Goal: Information Seeking & Learning: Learn about a topic

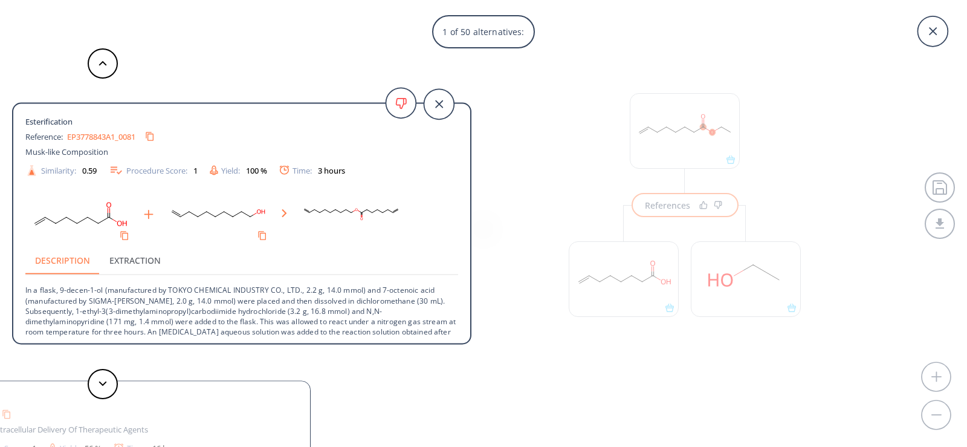
scroll to position [28, 0]
click at [101, 381] on icon at bounding box center [103, 383] width 8 height 5
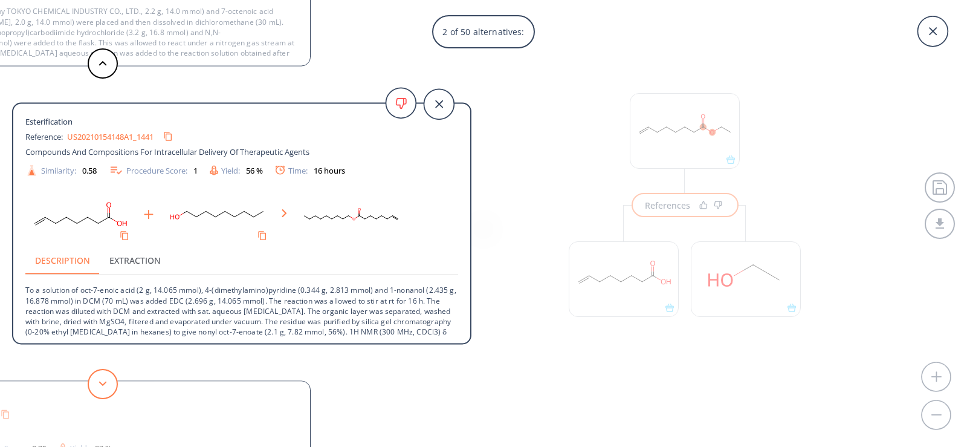
click at [101, 380] on button at bounding box center [103, 384] width 30 height 30
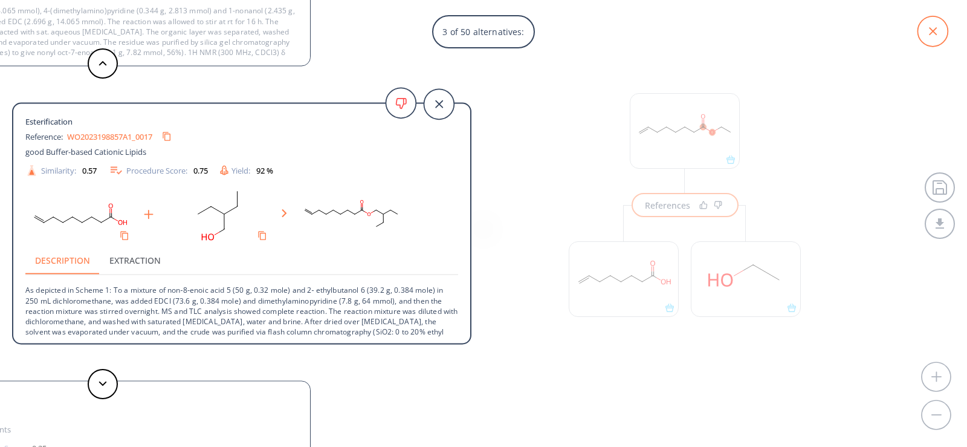
click at [934, 27] on icon at bounding box center [933, 31] width 30 height 30
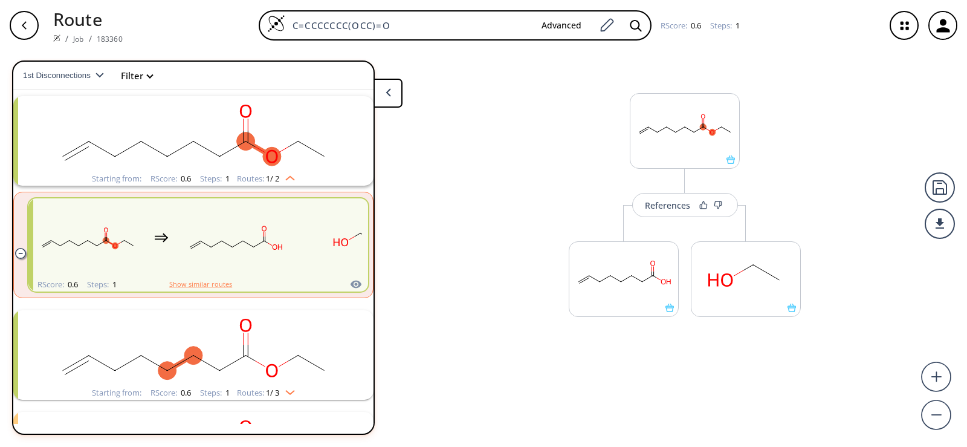
drag, startPoint x: 449, startPoint y: 27, endPoint x: 209, endPoint y: 56, distance: 241.1
click at [209, 56] on div "Route / Job / 183360 C=CCCCCCC(OCC)=O Advanced RScore : 0.6 Steps : 1 Reference…" at bounding box center [483, 223] width 967 height 447
paste input "O=C(OCC)C(CCCCCCBr)C(OCC)=O"
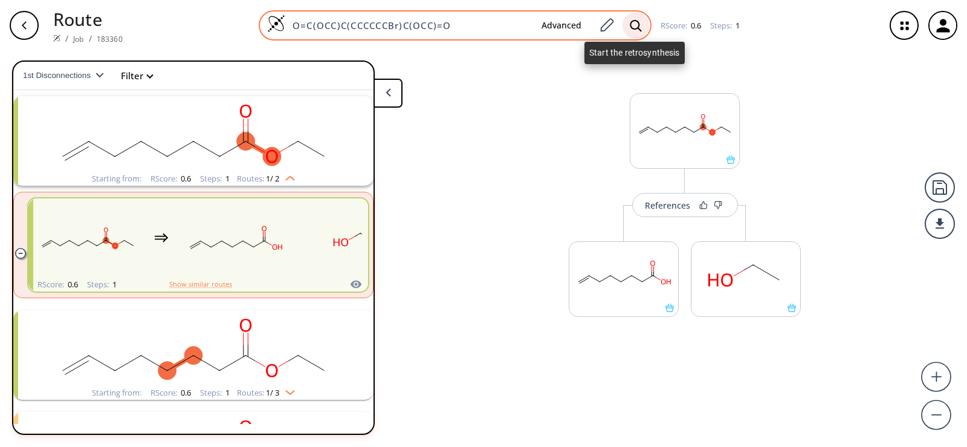
type input "O=C(OCC)C(CCCCCCBr)C(OCC)=O"
click at [633, 25] on icon at bounding box center [636, 25] width 12 height 13
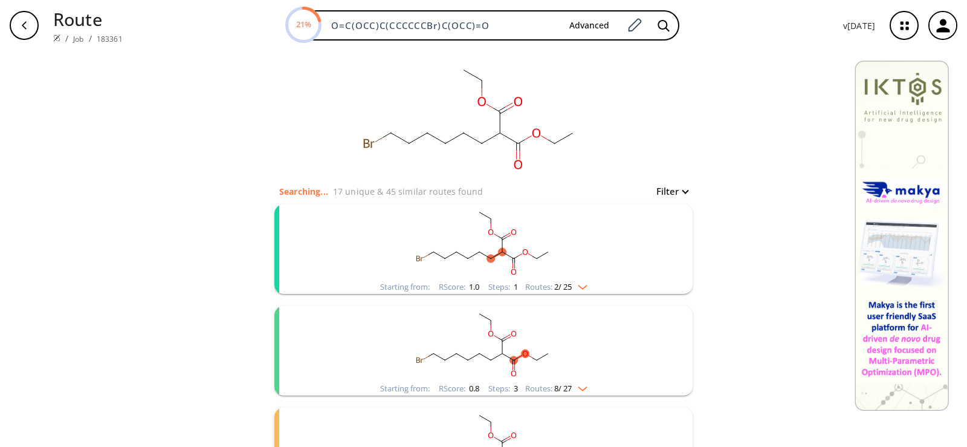
click at [504, 262] on rect "clusters" at bounding box center [483, 242] width 314 height 76
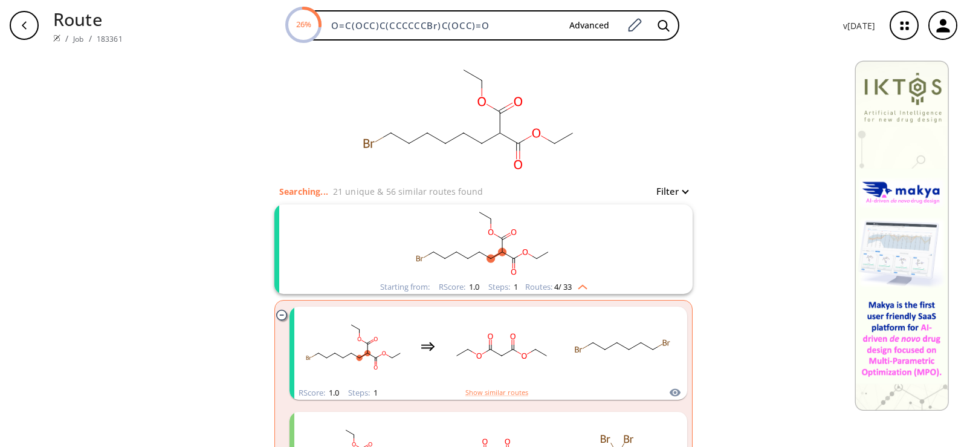
click at [551, 233] on rect "clusters" at bounding box center [483, 242] width 314 height 76
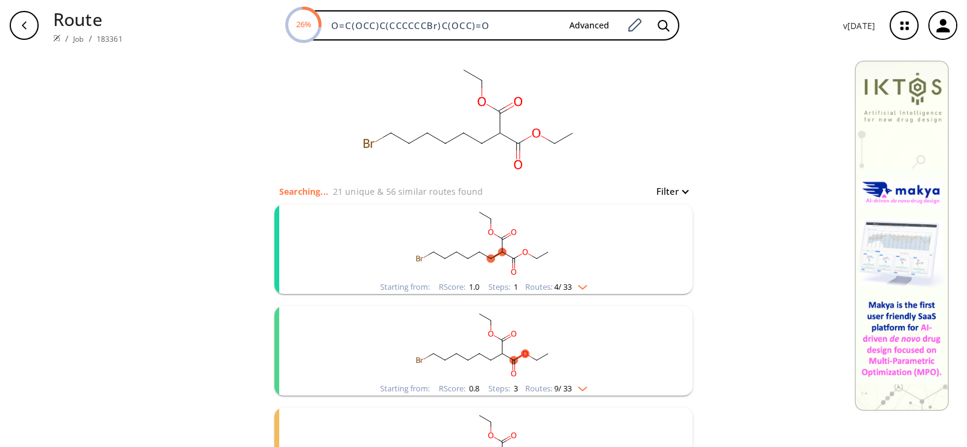
click at [524, 272] on rect "clusters" at bounding box center [483, 242] width 314 height 76
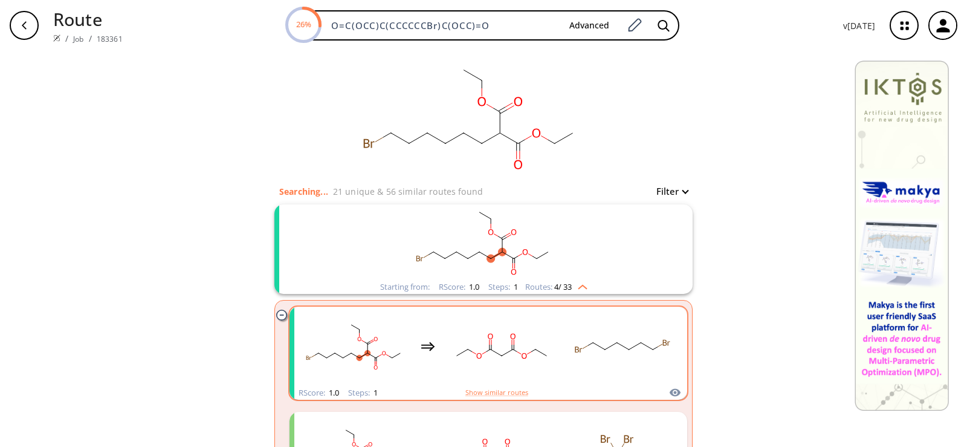
click at [540, 334] on rect "clusters" at bounding box center [501, 346] width 109 height 76
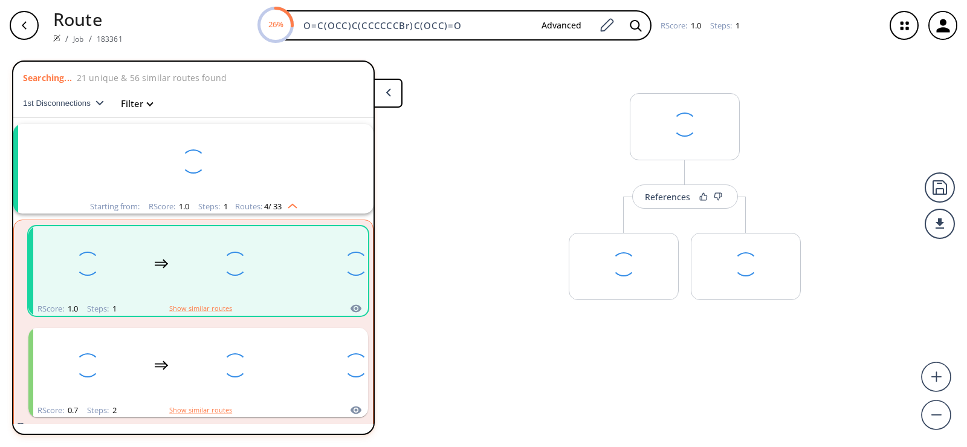
scroll to position [28, 0]
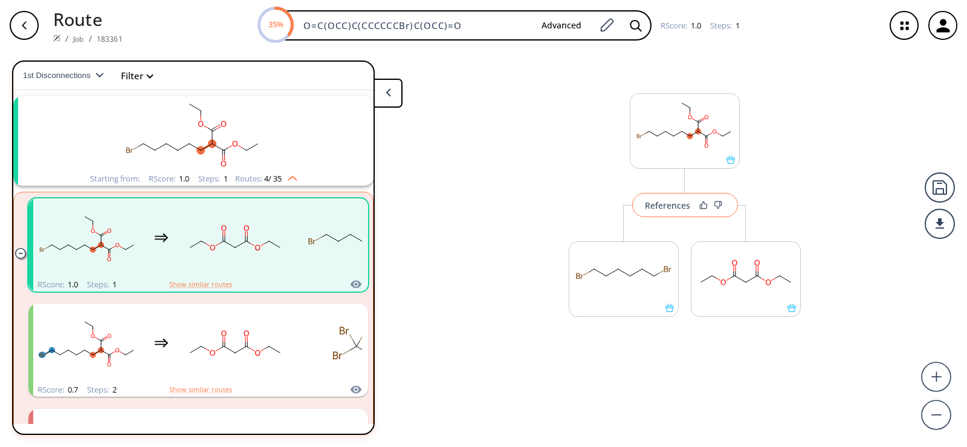
click at [658, 207] on div "References" at bounding box center [667, 205] width 45 height 8
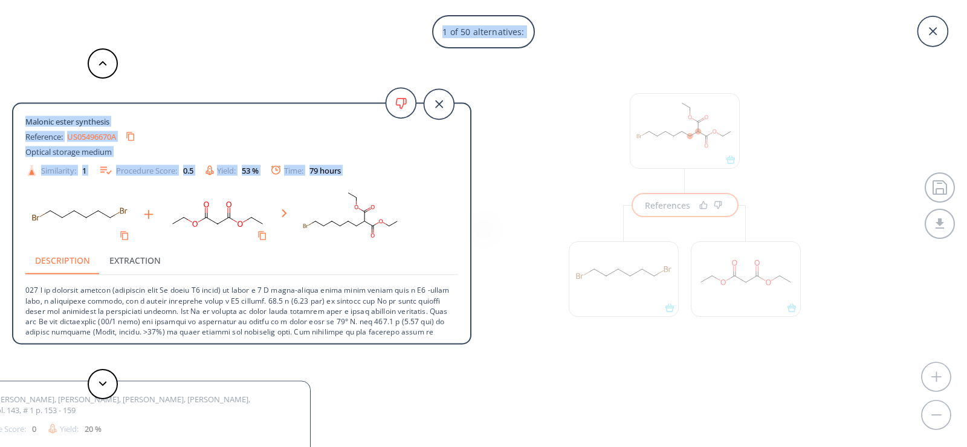
drag, startPoint x: 471, startPoint y: 237, endPoint x: 472, endPoint y: 262, distance: 25.4
click at [472, 262] on div "1 of 50 alternatives: Malonic ester synthesis Reference: US05496670A Optical st…" at bounding box center [483, 223] width 967 height 447
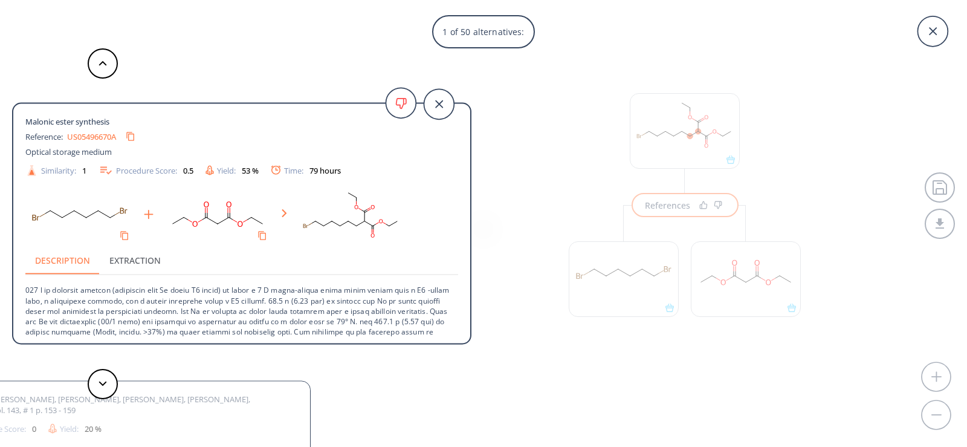
click at [496, 265] on div "1 of 50 alternatives: Malonic ester synthesis Reference: US05496670A Optical st…" at bounding box center [483, 223] width 967 height 447
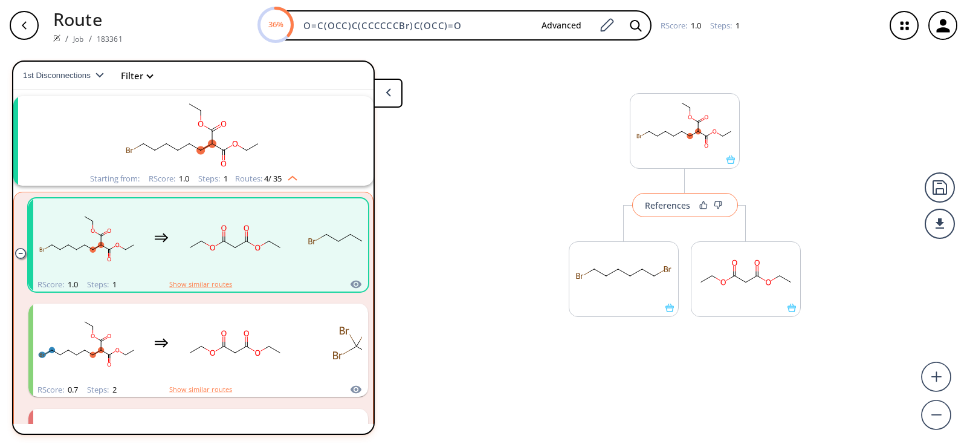
click at [660, 204] on div "References" at bounding box center [667, 205] width 45 height 8
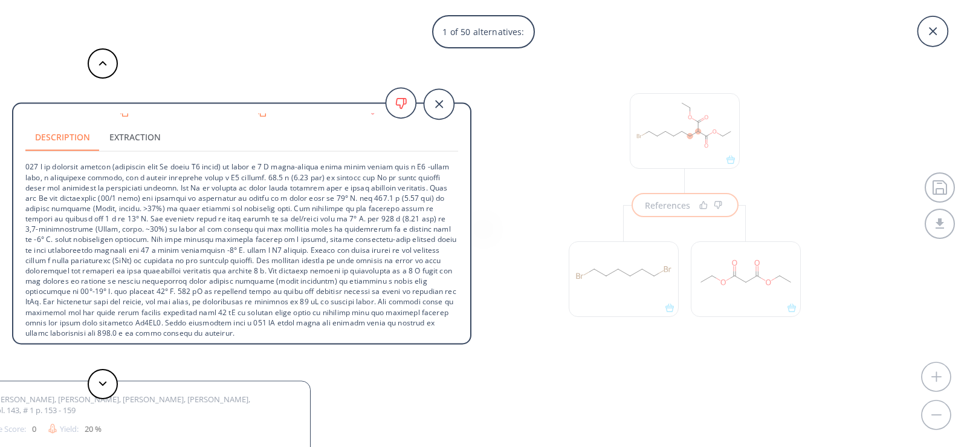
scroll to position [126, 0]
click at [102, 381] on icon at bounding box center [103, 383] width 8 height 5
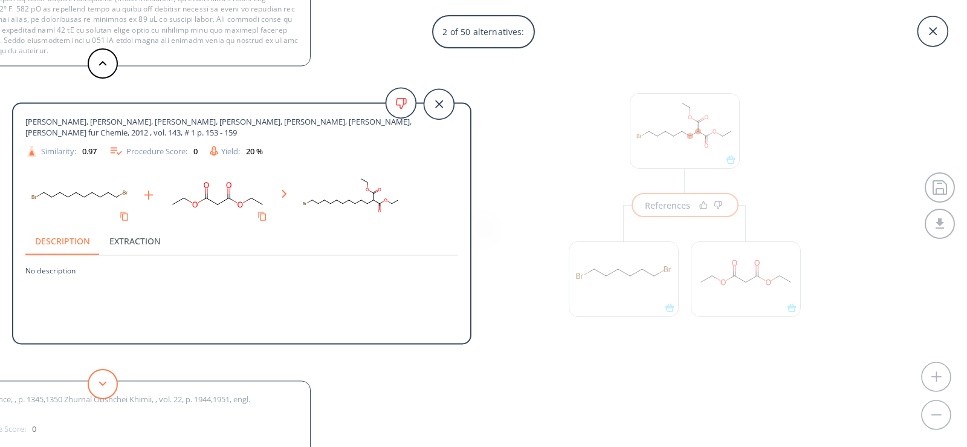
click at [108, 381] on button at bounding box center [103, 384] width 30 height 30
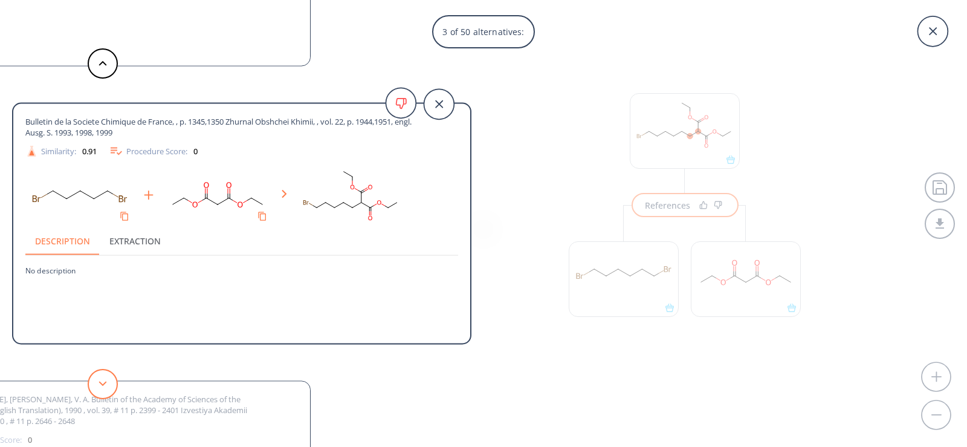
click at [106, 381] on icon at bounding box center [103, 383] width 8 height 5
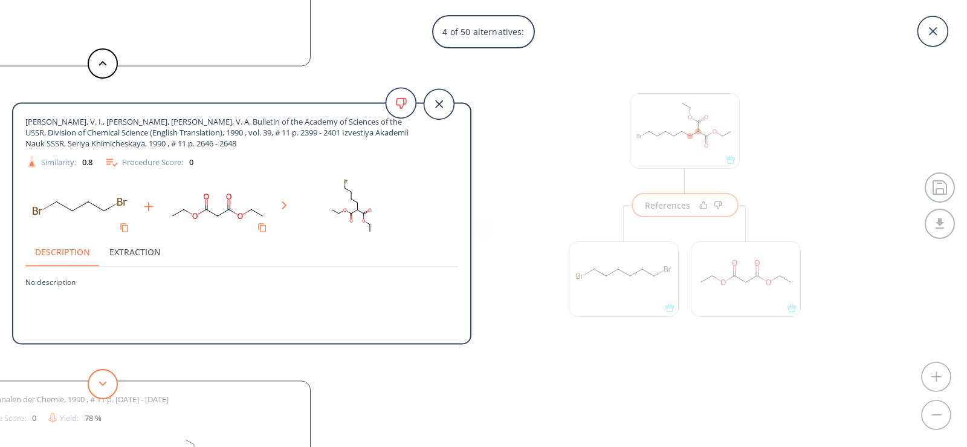
click at [106, 381] on icon at bounding box center [103, 383] width 8 height 5
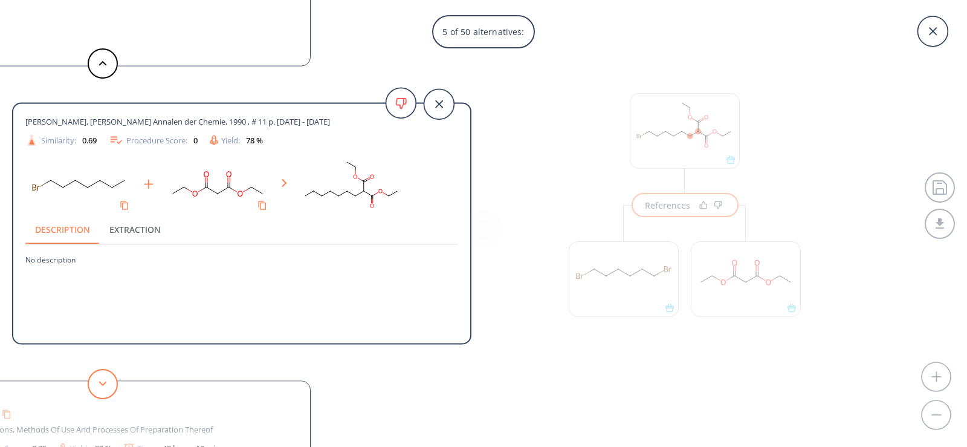
click at [106, 381] on icon at bounding box center [103, 383] width 8 height 5
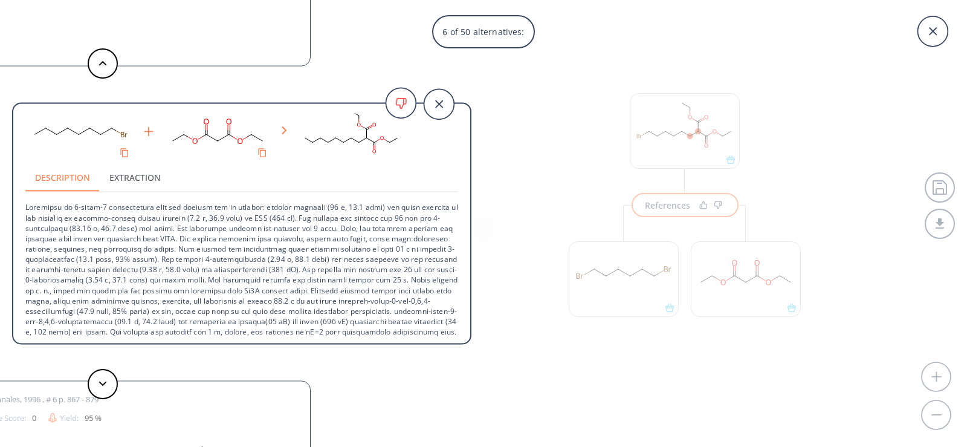
scroll to position [81, 0]
click at [98, 386] on button at bounding box center [103, 384] width 30 height 30
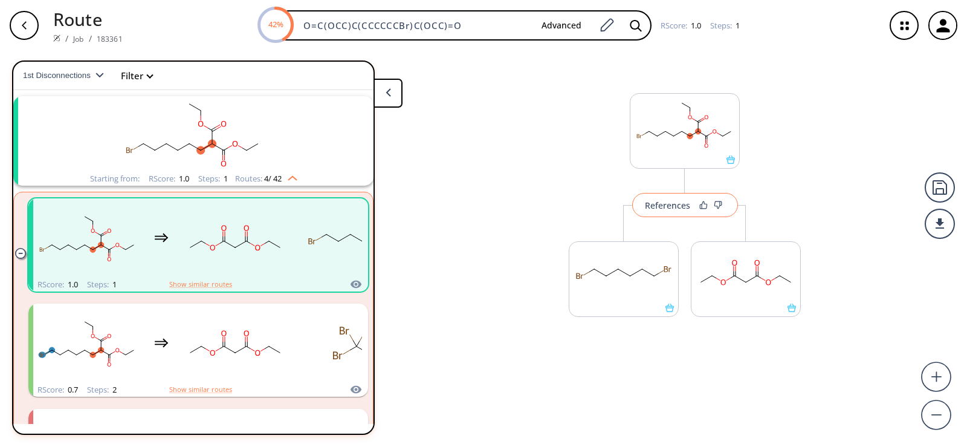
click at [673, 205] on div "References" at bounding box center [667, 205] width 45 height 8
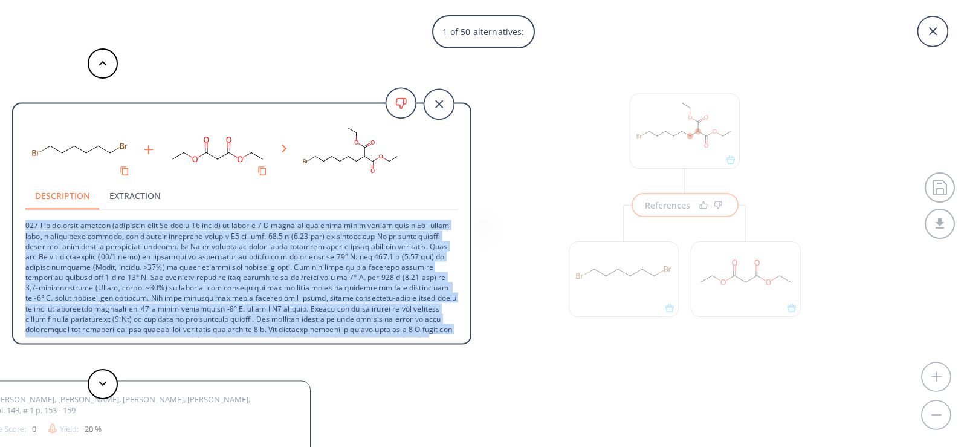
scroll to position [126, 0]
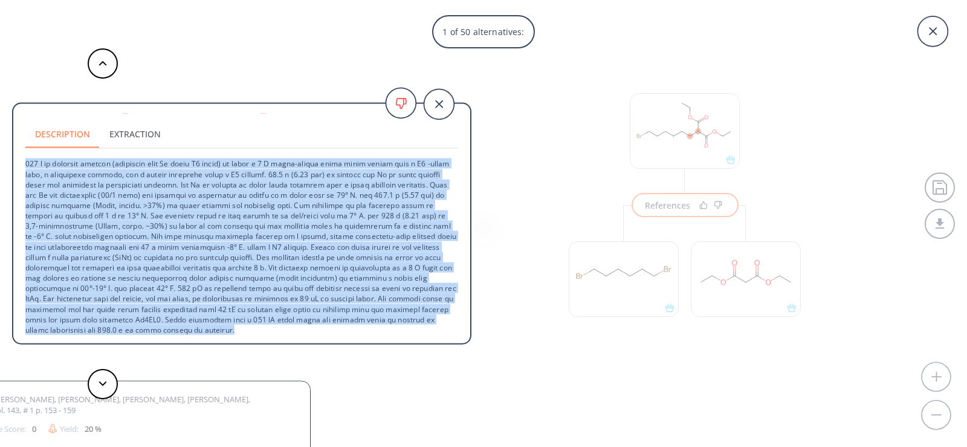
drag, startPoint x: 22, startPoint y: 224, endPoint x: 360, endPoint y: 371, distance: 368.2
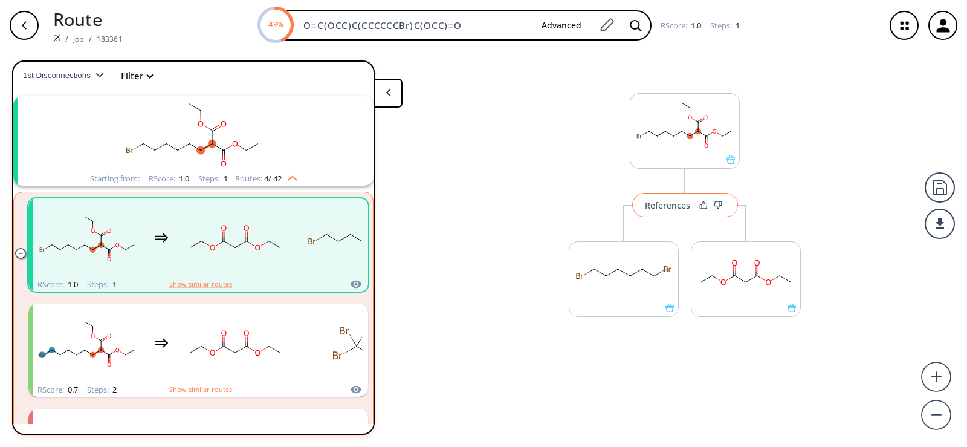
click at [670, 213] on button "References" at bounding box center [685, 205] width 106 height 24
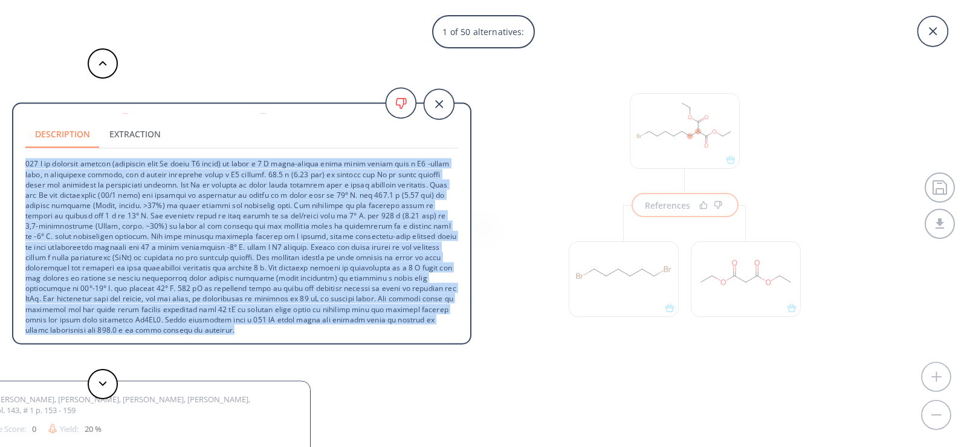
drag, startPoint x: 26, startPoint y: 164, endPoint x: 229, endPoint y: 339, distance: 268.3
click at [229, 339] on div "Malonic ester synthesis Reference: US05496670A Optical storage medium Similarit…" at bounding box center [241, 225] width 457 height 243
copy p "535 l ip dolorsit ametcon (adipiscin elit Se doeiu T5 incid) ut labor e 5 D mag…"
click at [358, 261] on p at bounding box center [241, 242] width 433 height 186
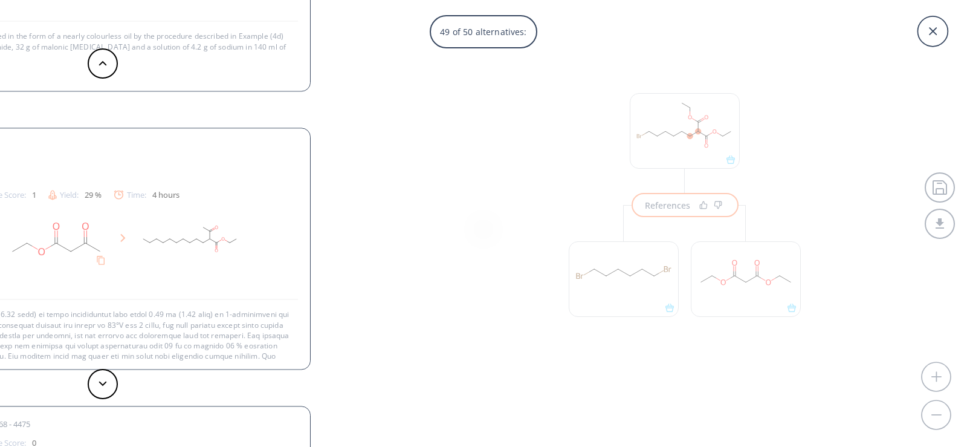
scroll to position [0, 0]
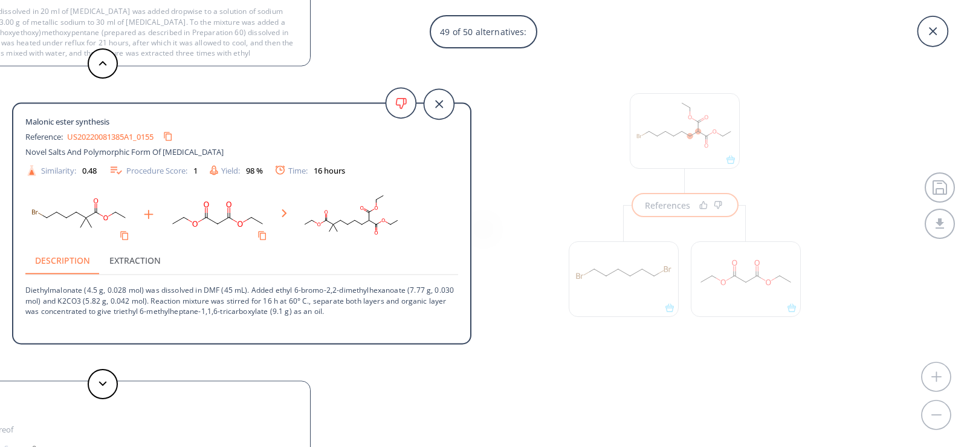
click at [692, 201] on div "49 of 50 alternatives: Malonic ester synthesis Reference: US05496670A Optical s…" at bounding box center [483, 223] width 967 height 447
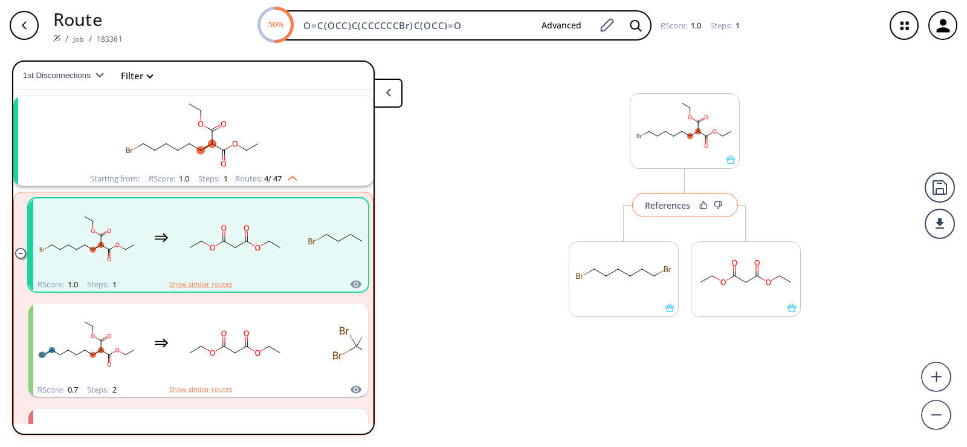
click at [678, 215] on button "References" at bounding box center [685, 205] width 106 height 24
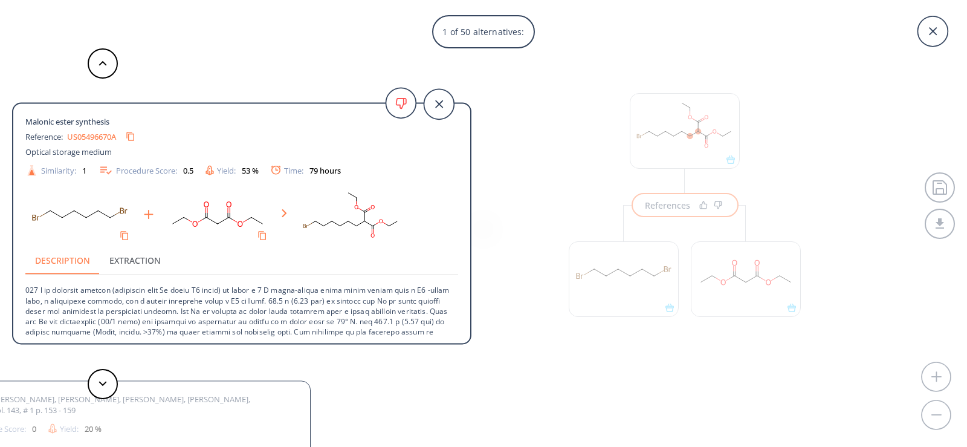
click at [606, 354] on div "1 of 50 alternatives: Malonic ester synthesis Reference: US05496670A Optical st…" at bounding box center [483, 223] width 967 height 447
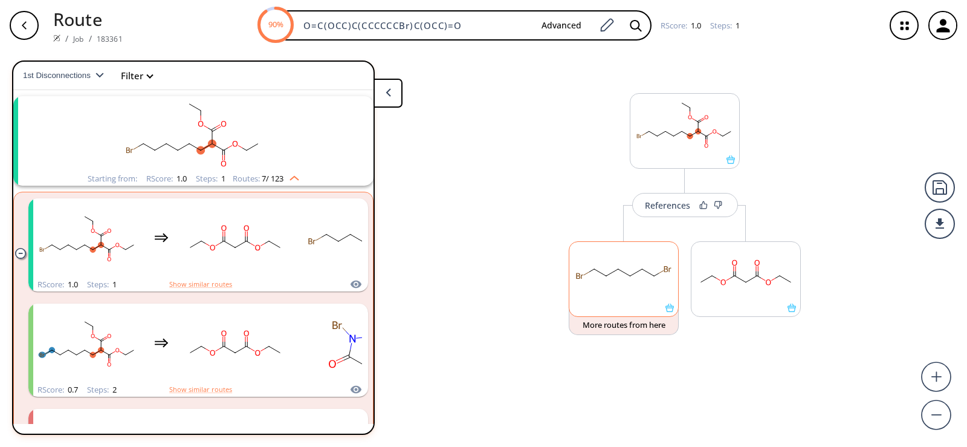
click at [672, 312] on icon at bounding box center [670, 307] width 8 height 8
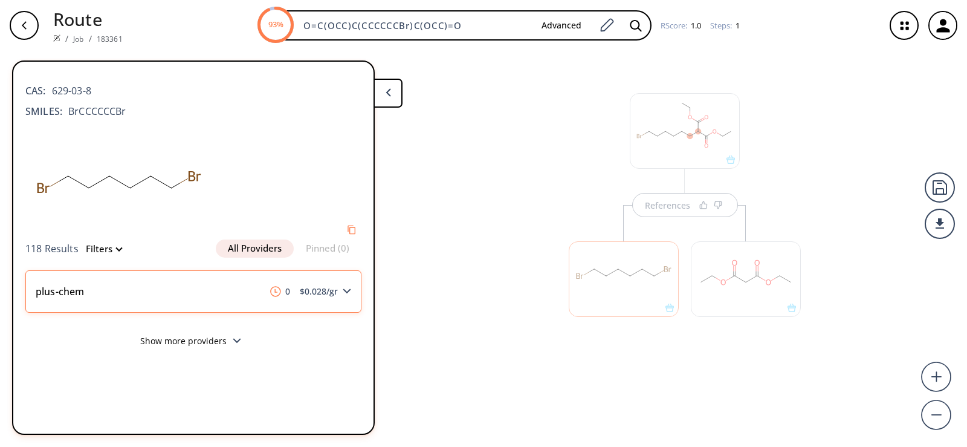
click at [349, 294] on icon at bounding box center [347, 290] width 8 height 5
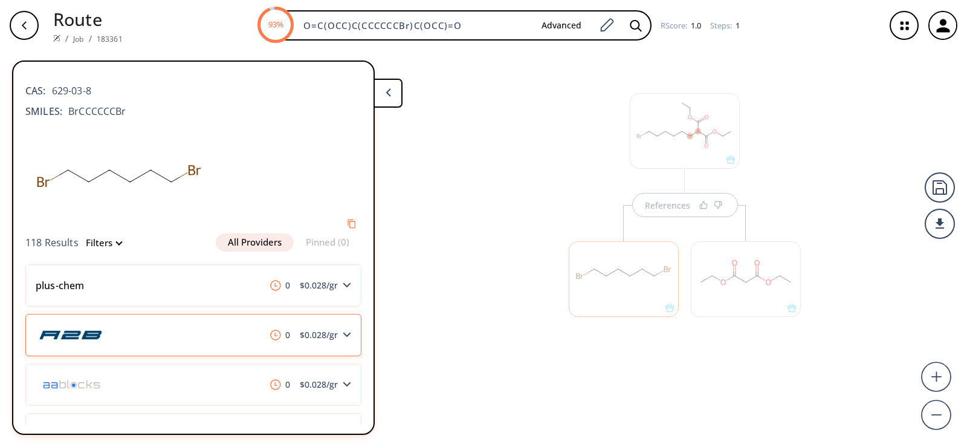
click at [343, 331] on div "0 $ 0.028 /gr" at bounding box center [193, 335] width 336 height 42
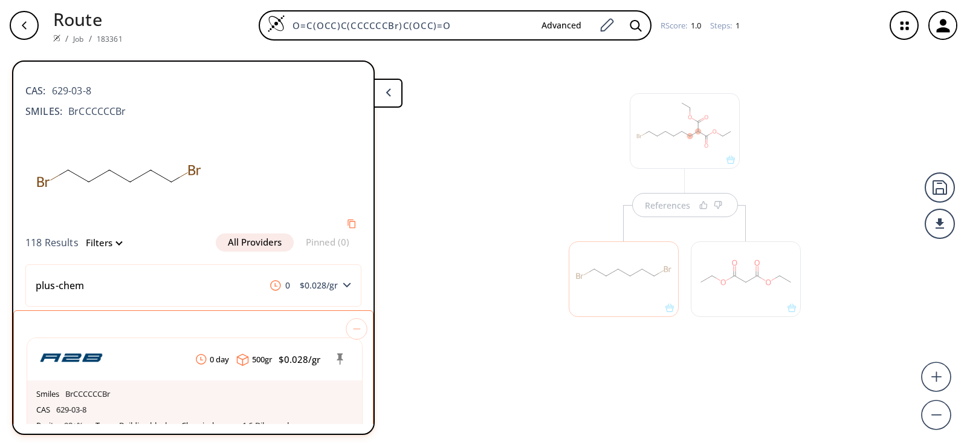
click at [535, 378] on div "References" at bounding box center [483, 244] width 967 height 386
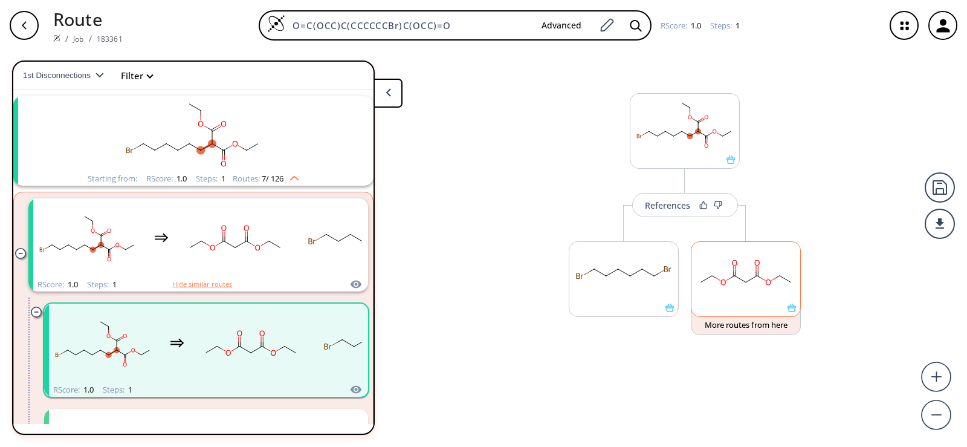
click at [795, 311] on icon at bounding box center [792, 307] width 8 height 8
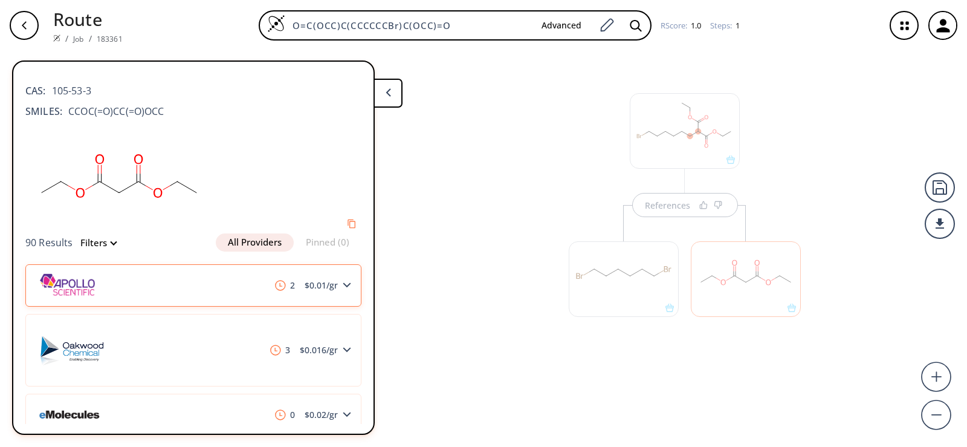
click at [343, 285] on icon at bounding box center [347, 284] width 8 height 5
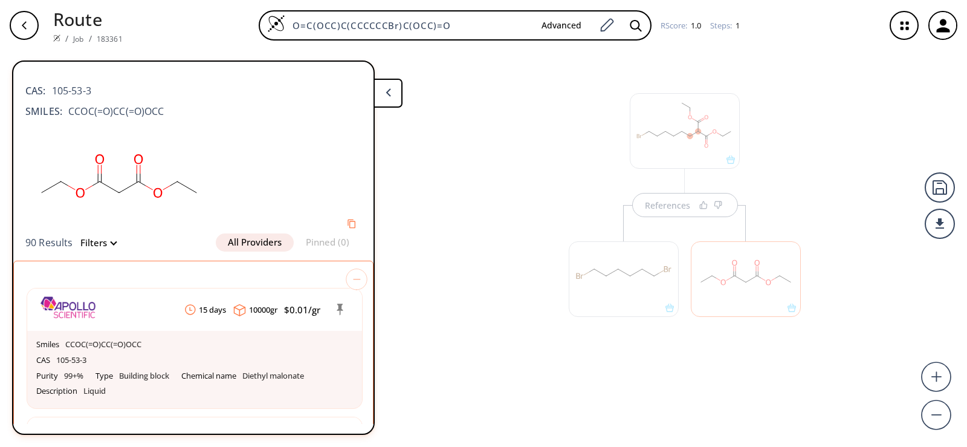
drag, startPoint x: 515, startPoint y: 204, endPoint x: 589, endPoint y: 211, distance: 74.1
click at [518, 204] on div "References" at bounding box center [483, 244] width 967 height 386
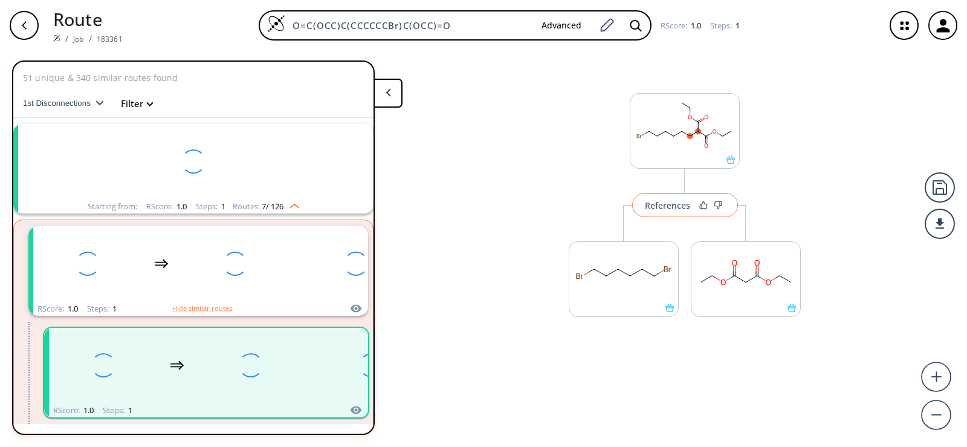
scroll to position [28, 0]
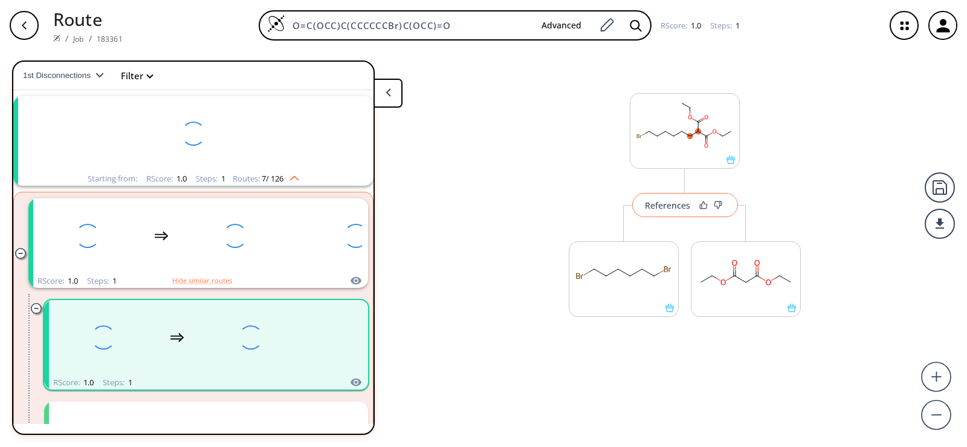
click at [678, 204] on div "References" at bounding box center [667, 205] width 45 height 8
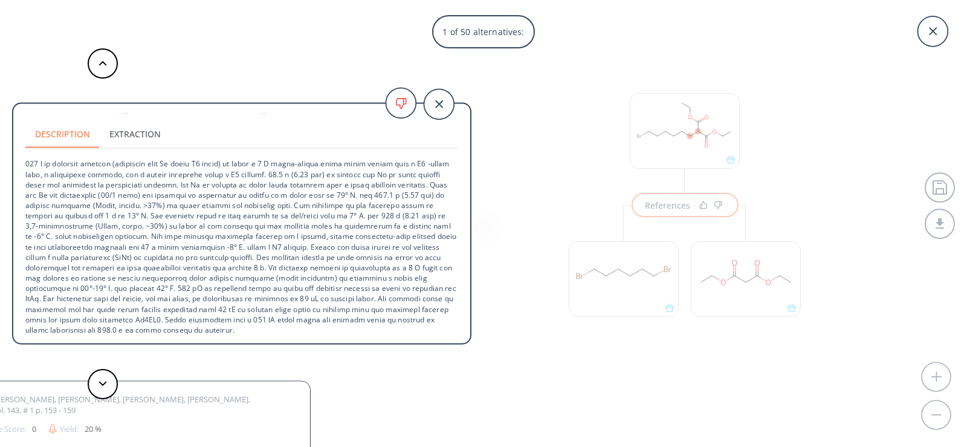
scroll to position [0, 0]
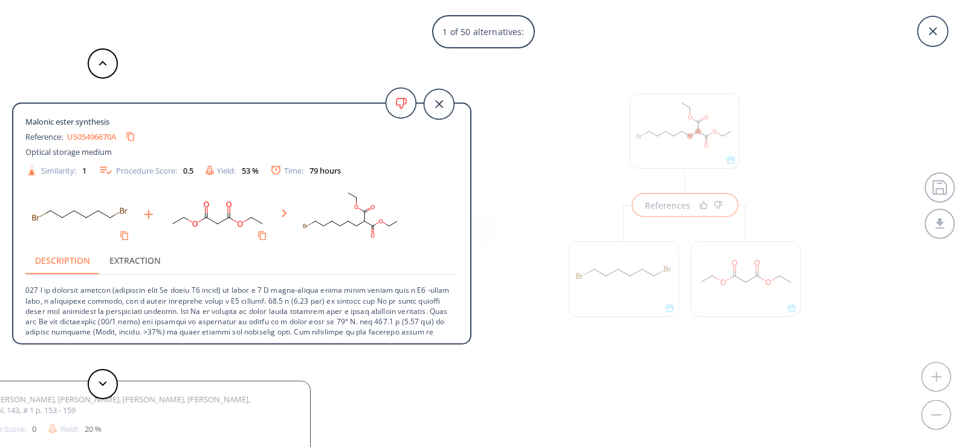
click at [91, 135] on link "US05496670A" at bounding box center [91, 136] width 49 height 8
